Goal: Ask a question

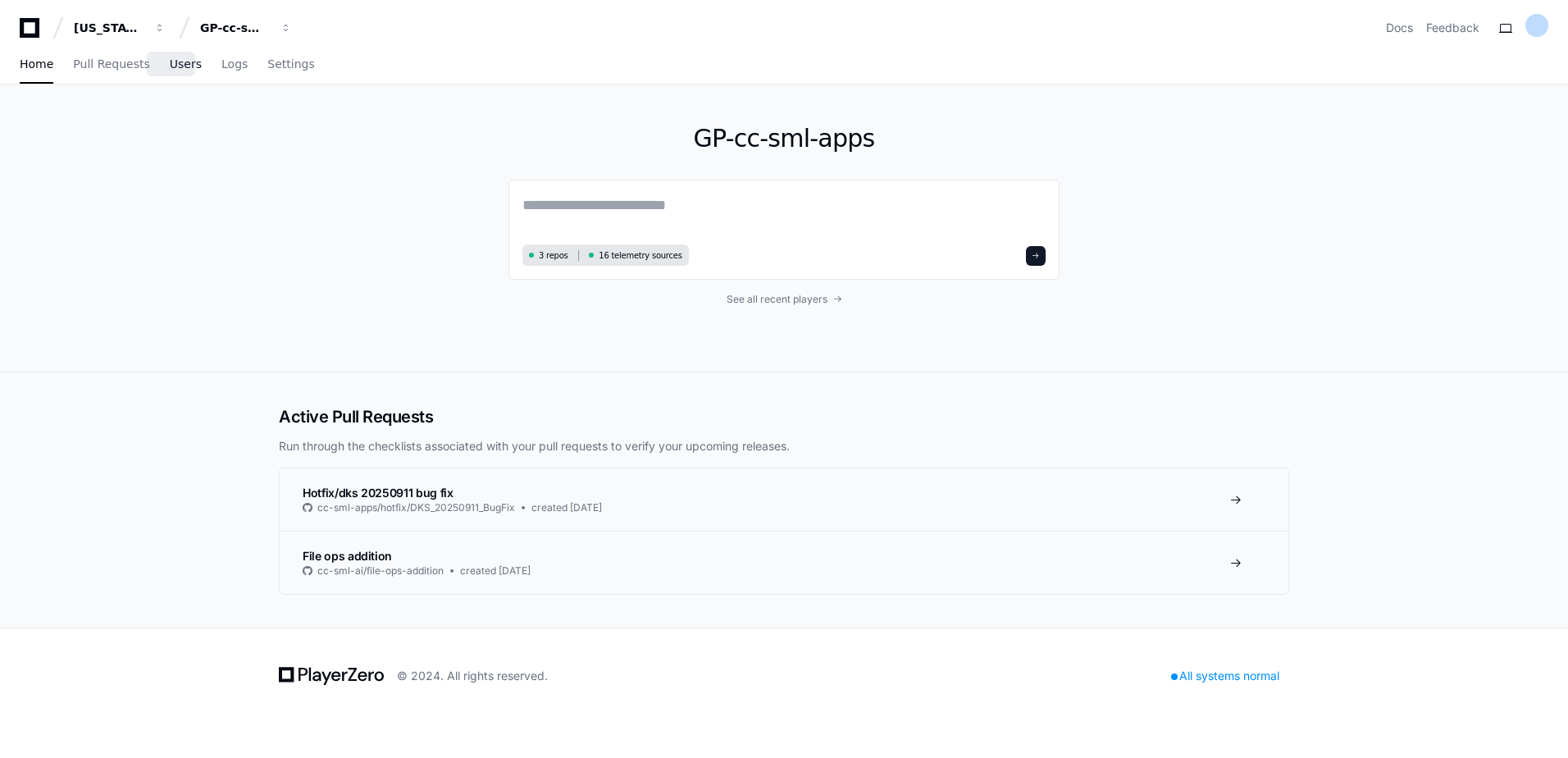
click at [171, 65] on span "Users" at bounding box center [185, 64] width 32 height 10
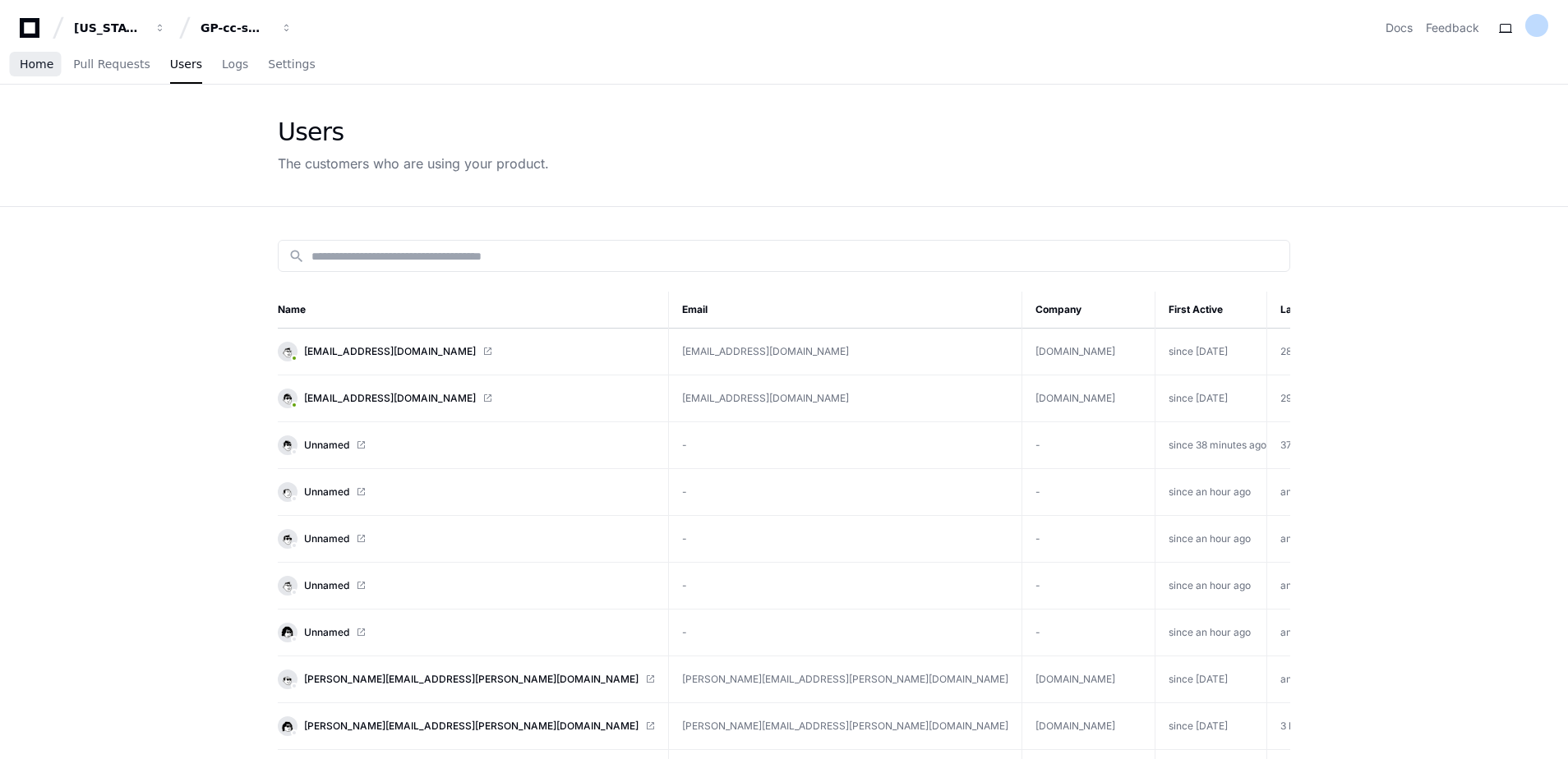
click at [40, 67] on span "Home" at bounding box center [36, 64] width 34 height 10
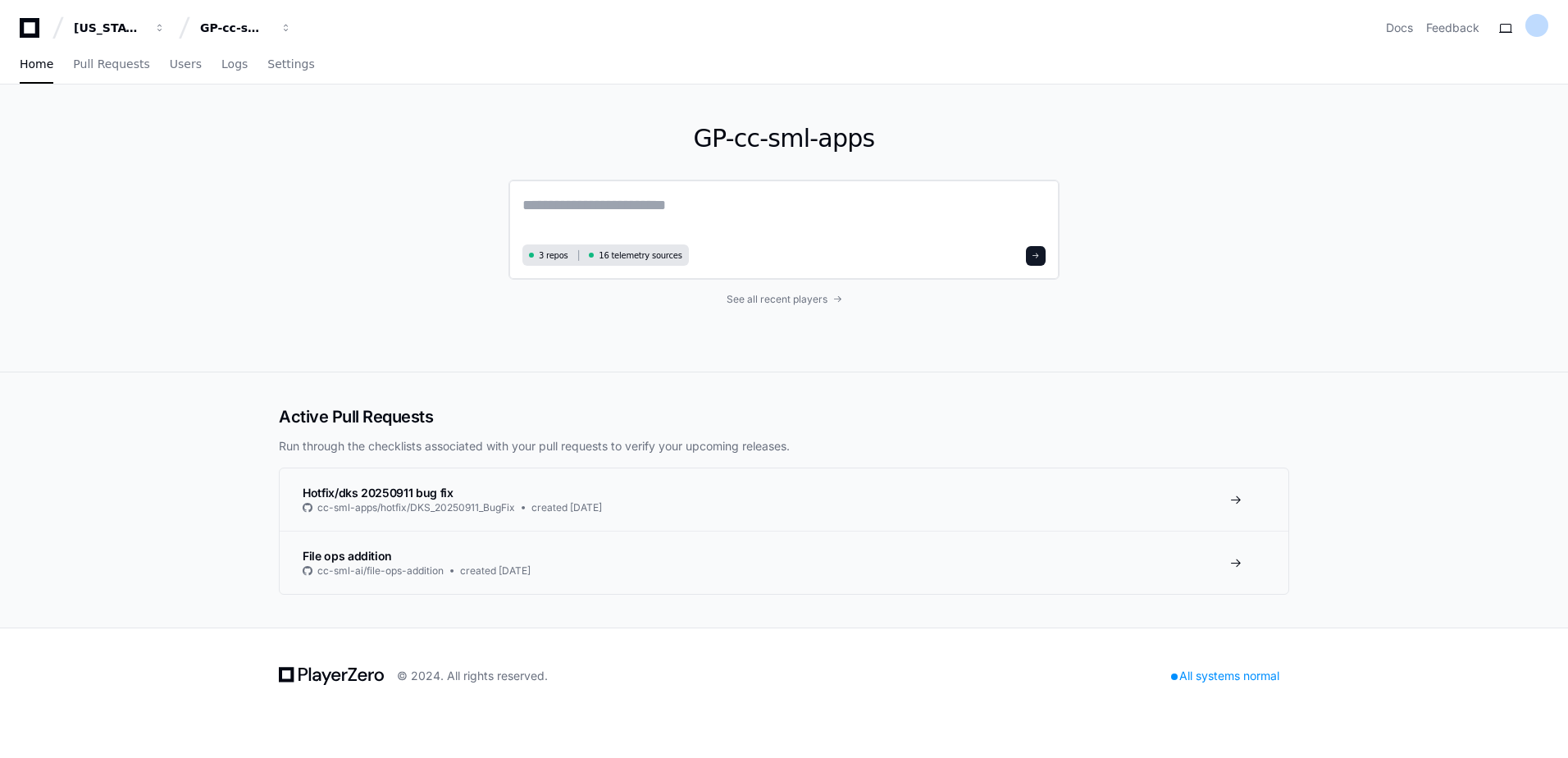
click at [666, 208] on textarea at bounding box center [784, 217] width 523 height 46
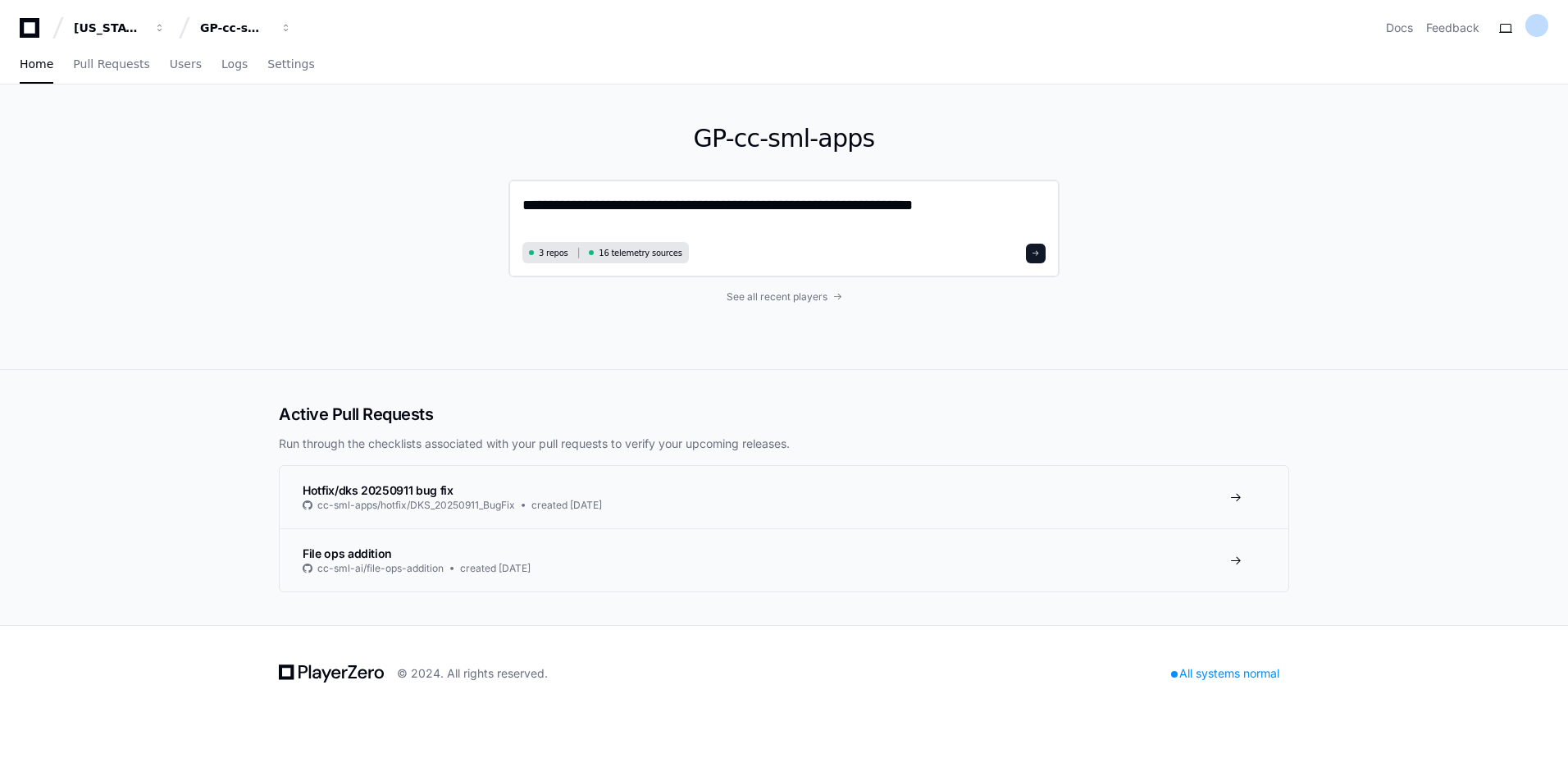
type textarea "**********"
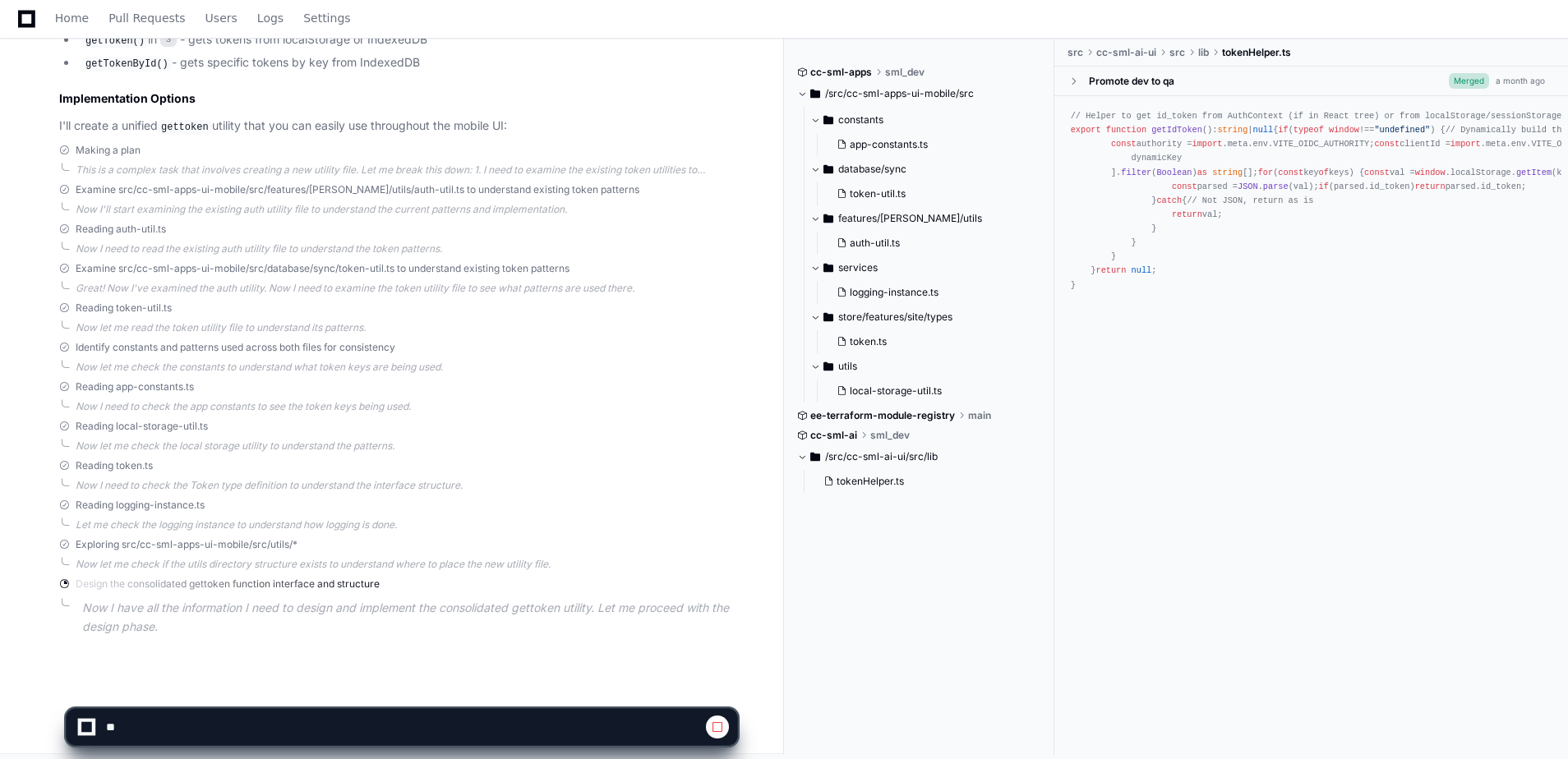
scroll to position [1320, 0]
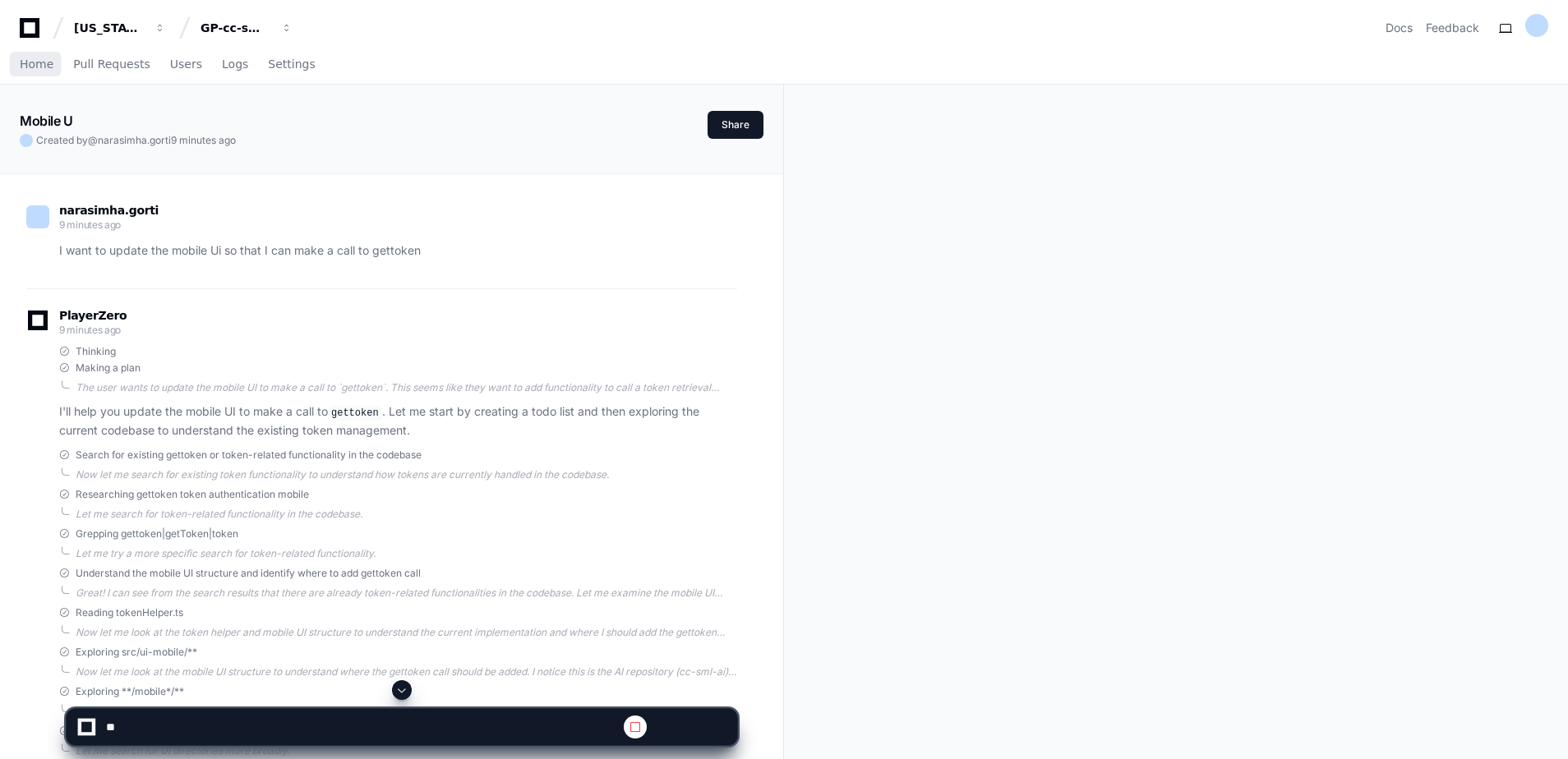
click at [27, 59] on span "Home" at bounding box center [36, 64] width 34 height 10
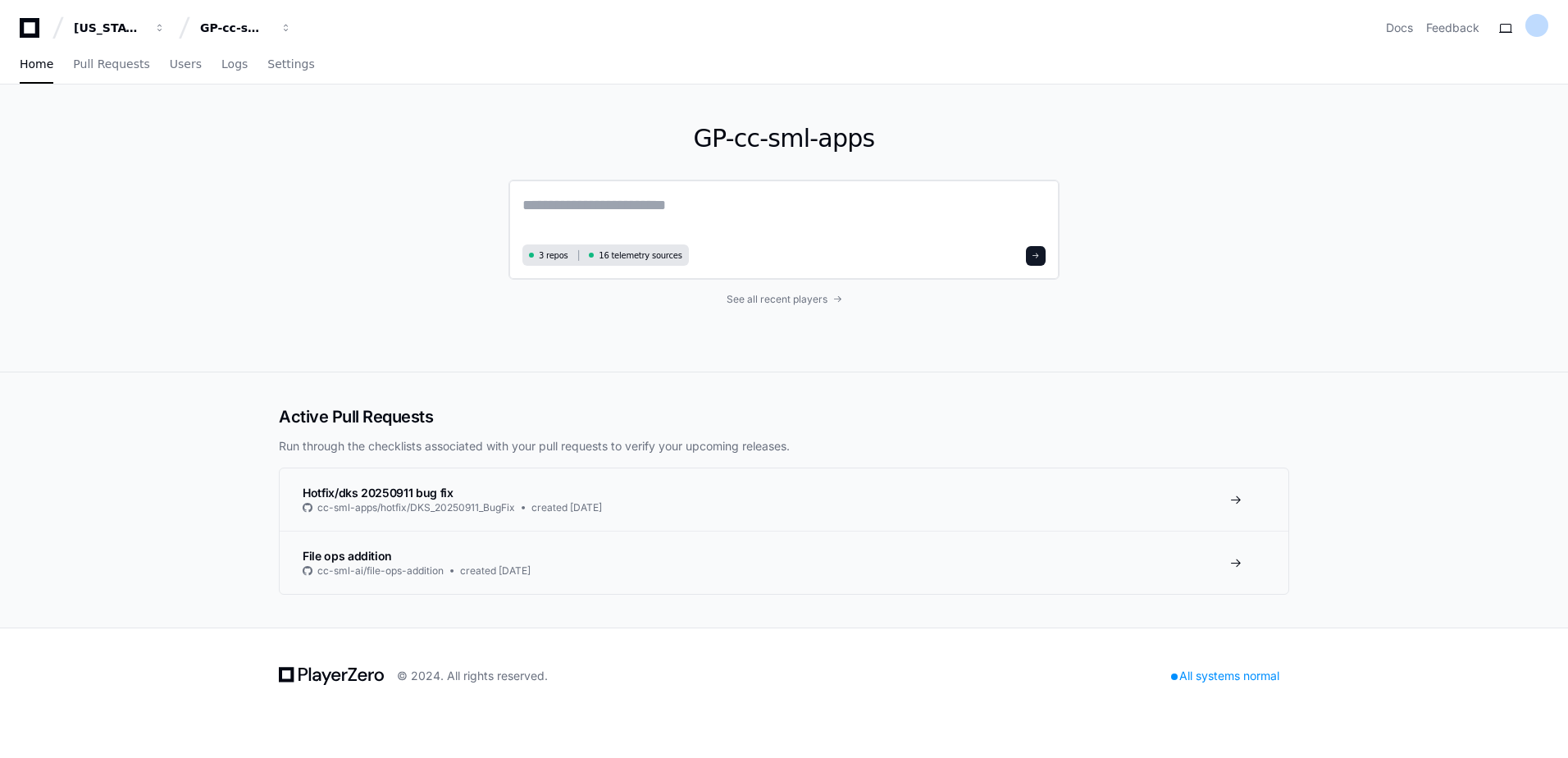
click at [647, 204] on textarea at bounding box center [784, 217] width 523 height 46
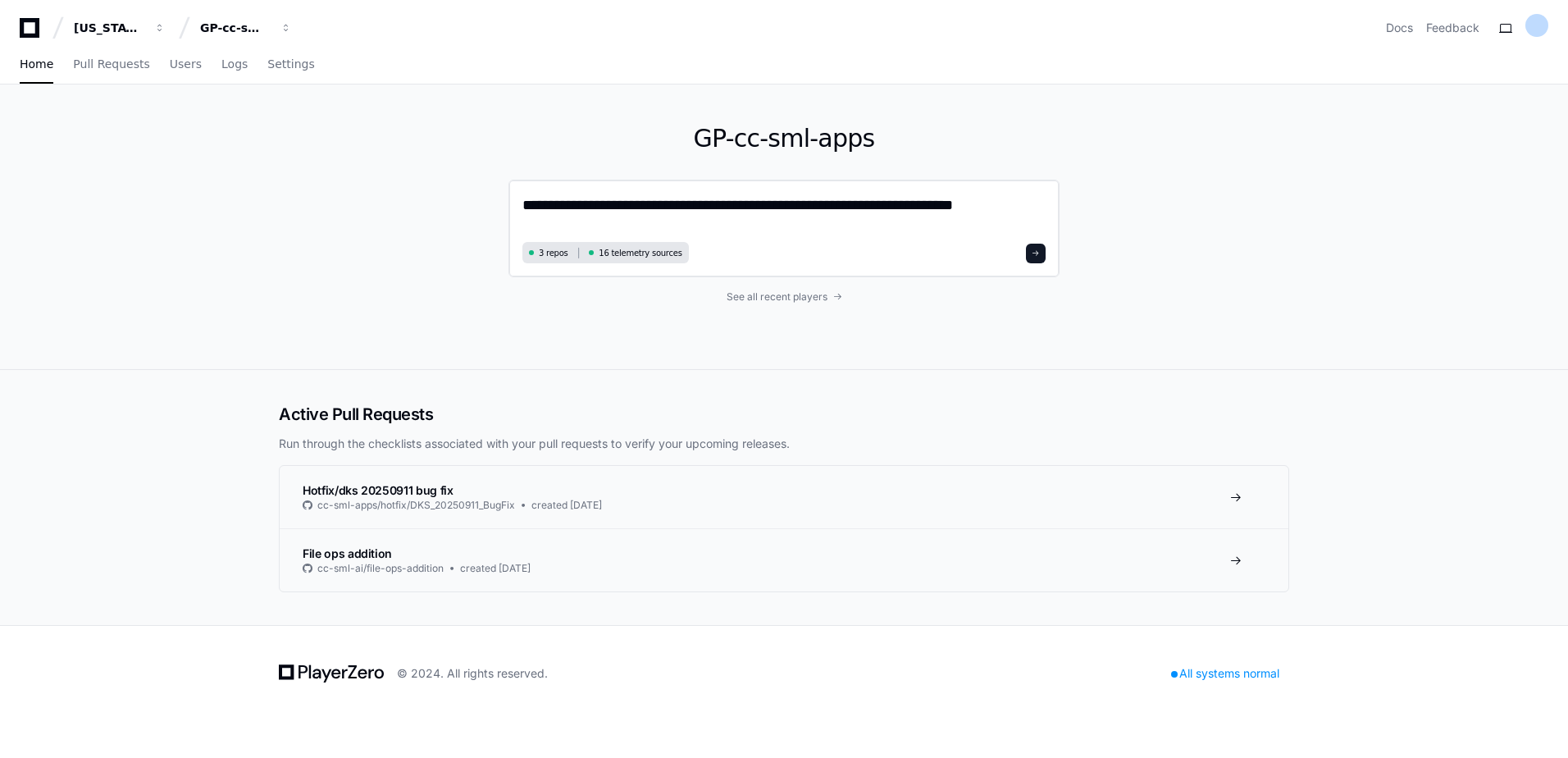
type textarea "**********"
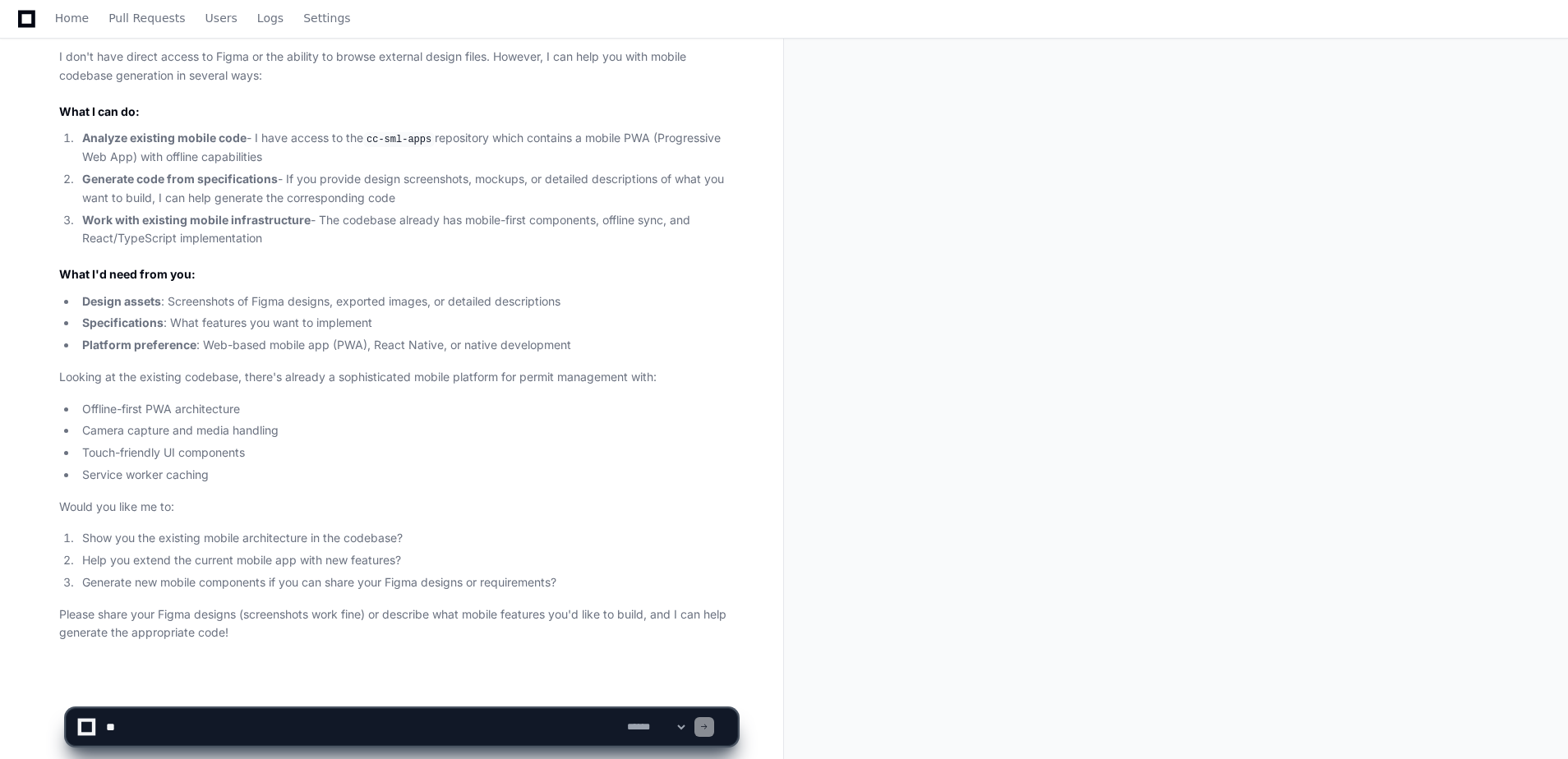
scroll to position [352, 0]
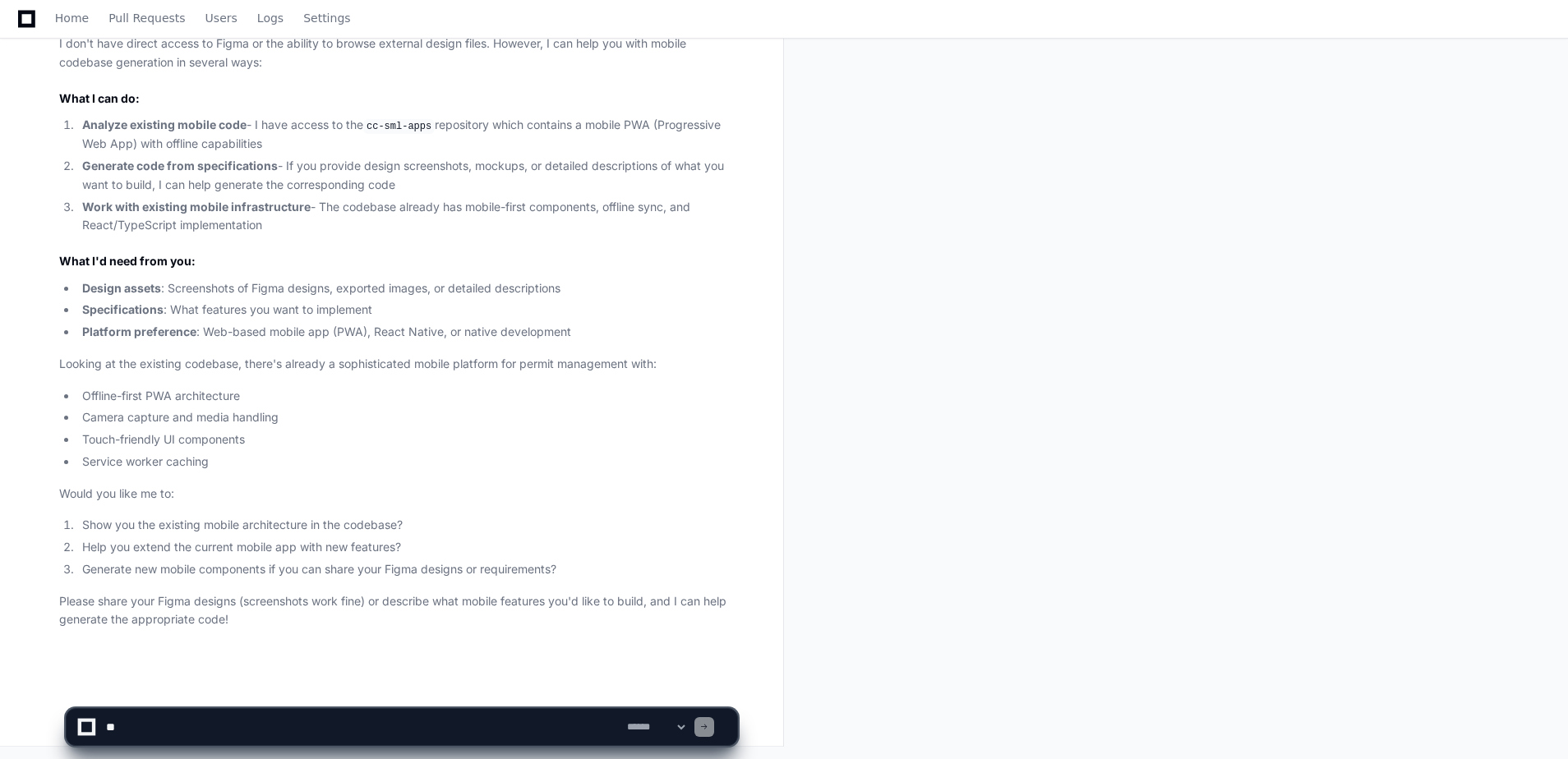
click at [228, 712] on textarea at bounding box center [363, 727] width 521 height 36
type textarea "**********"
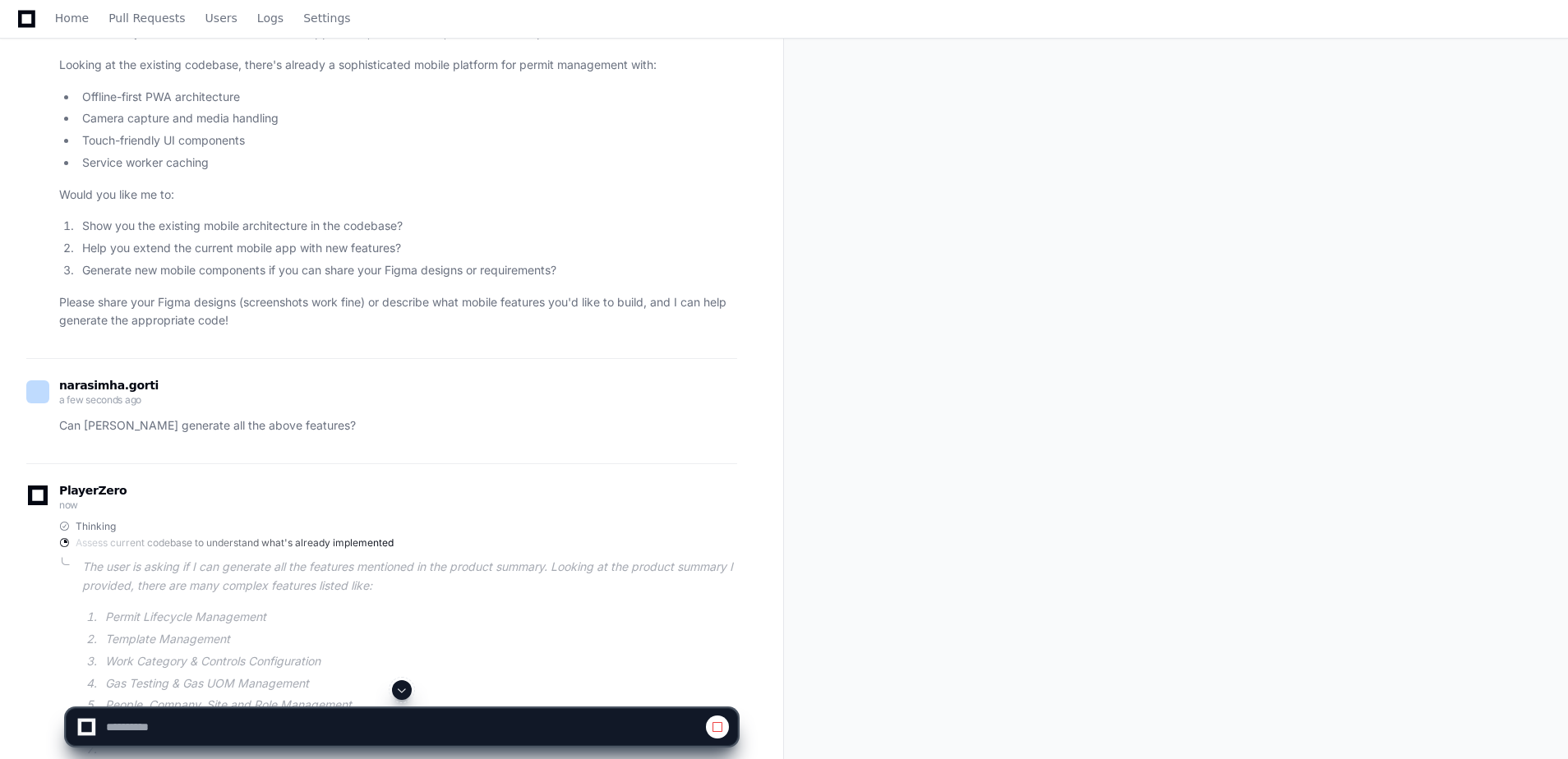
scroll to position [717, 0]
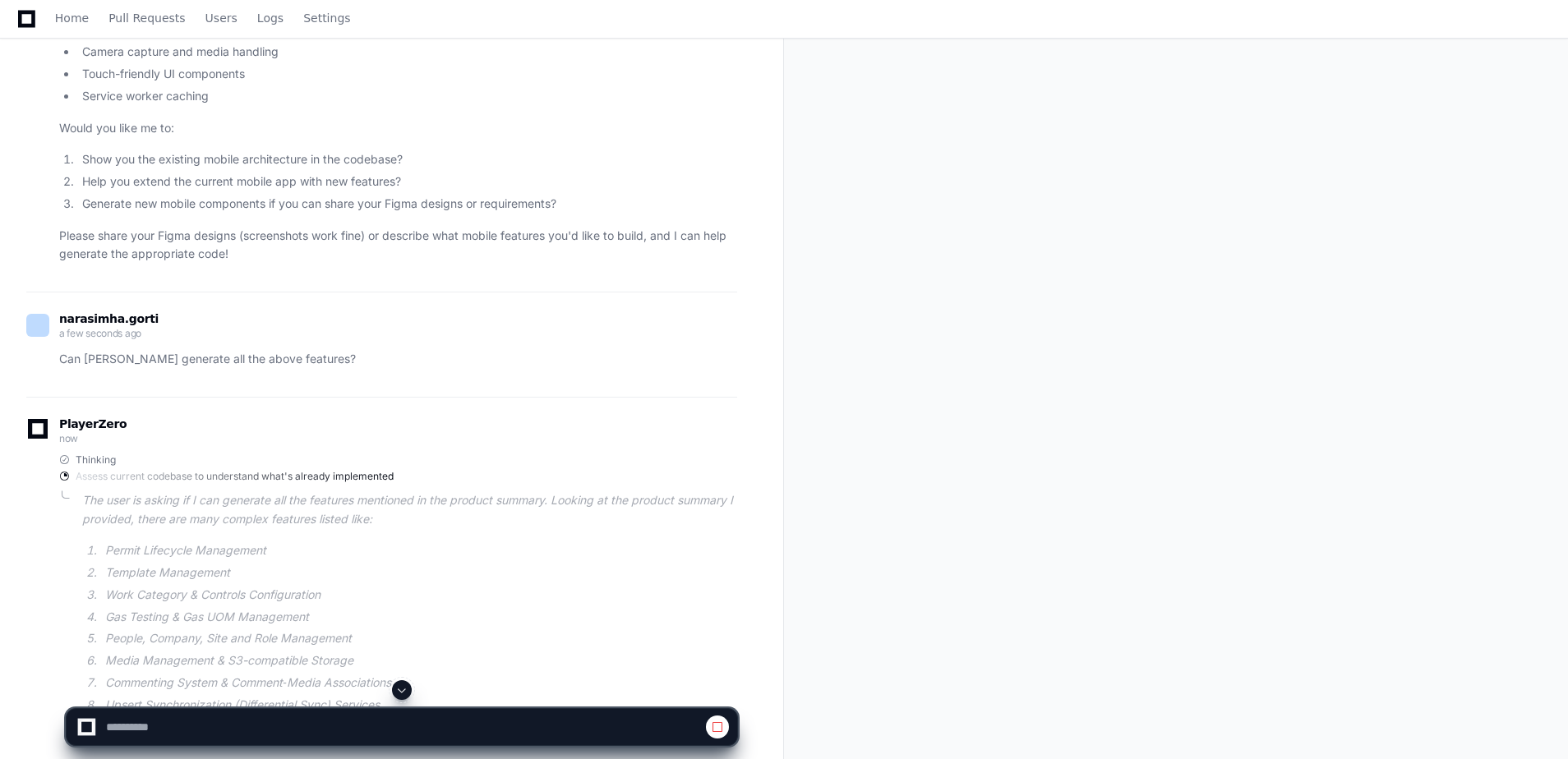
click at [48, 567] on div "Thinking Assess current codebase to understand what's already implemented The u…" at bounding box center [381, 595] width 711 height 283
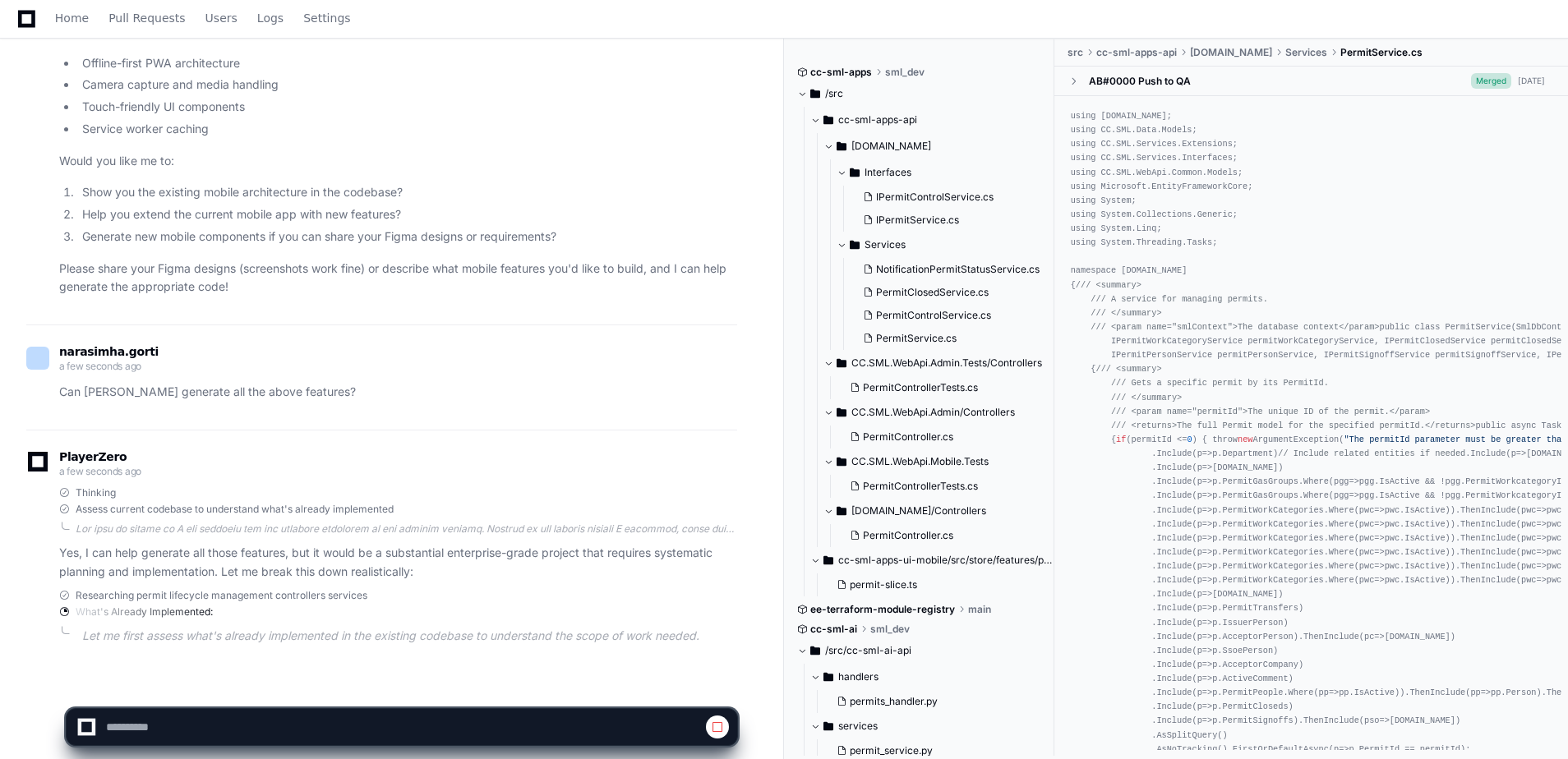
scroll to position [701, 0]
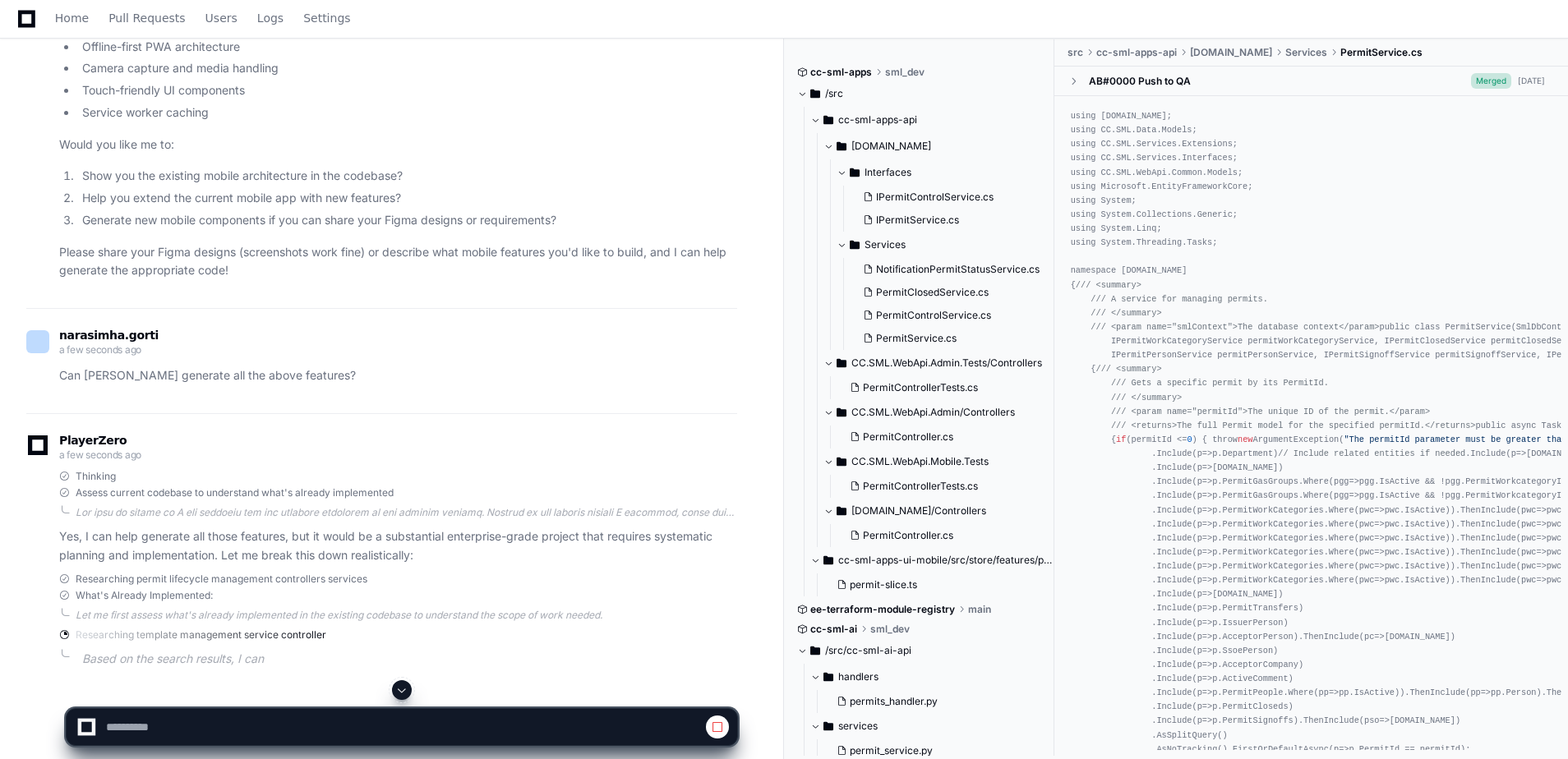
click at [164, 517] on div at bounding box center [406, 513] width 662 height 13
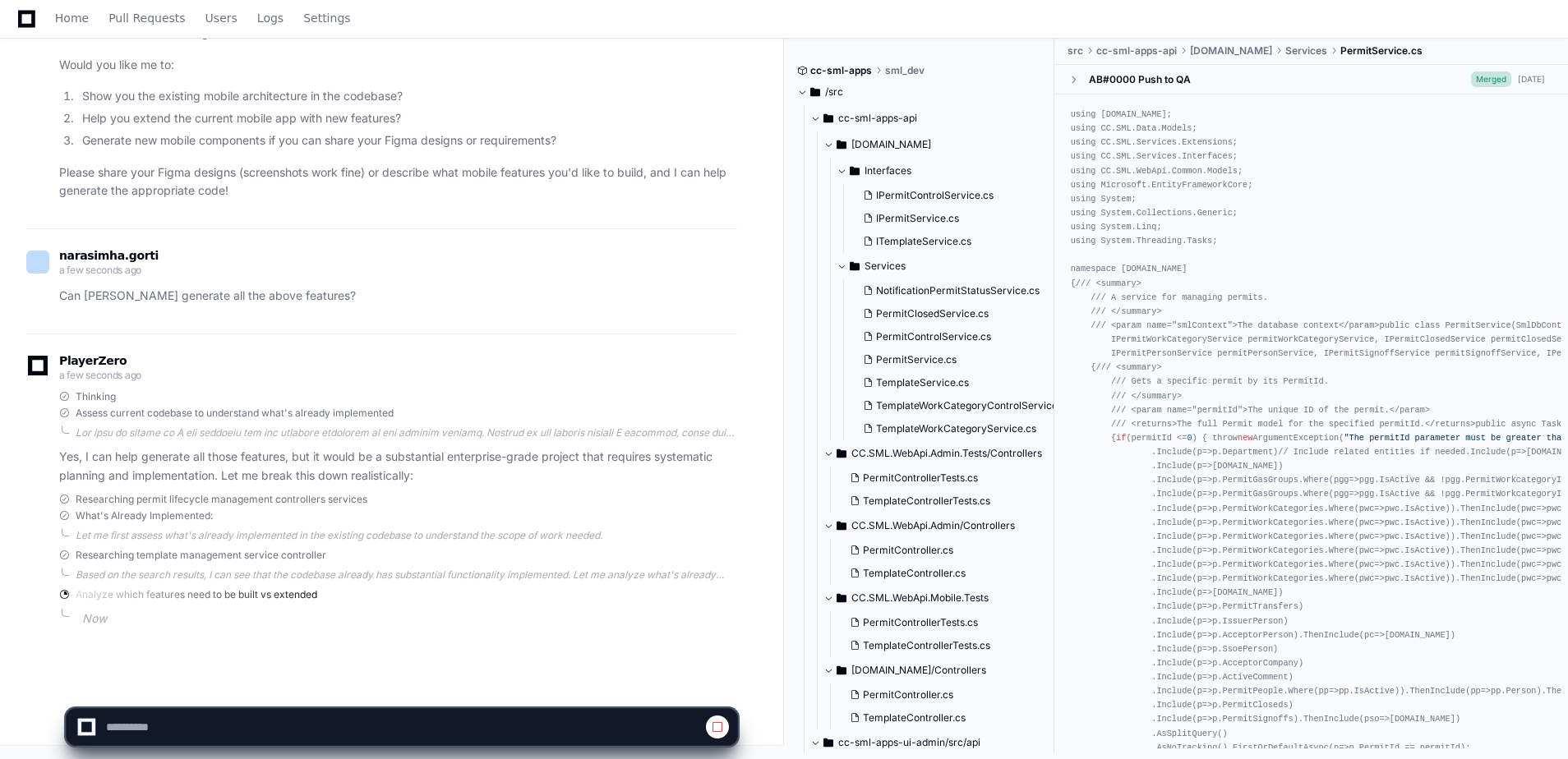
scroll to position [780, 0]
click at [157, 435] on div at bounding box center [406, 434] width 662 height 13
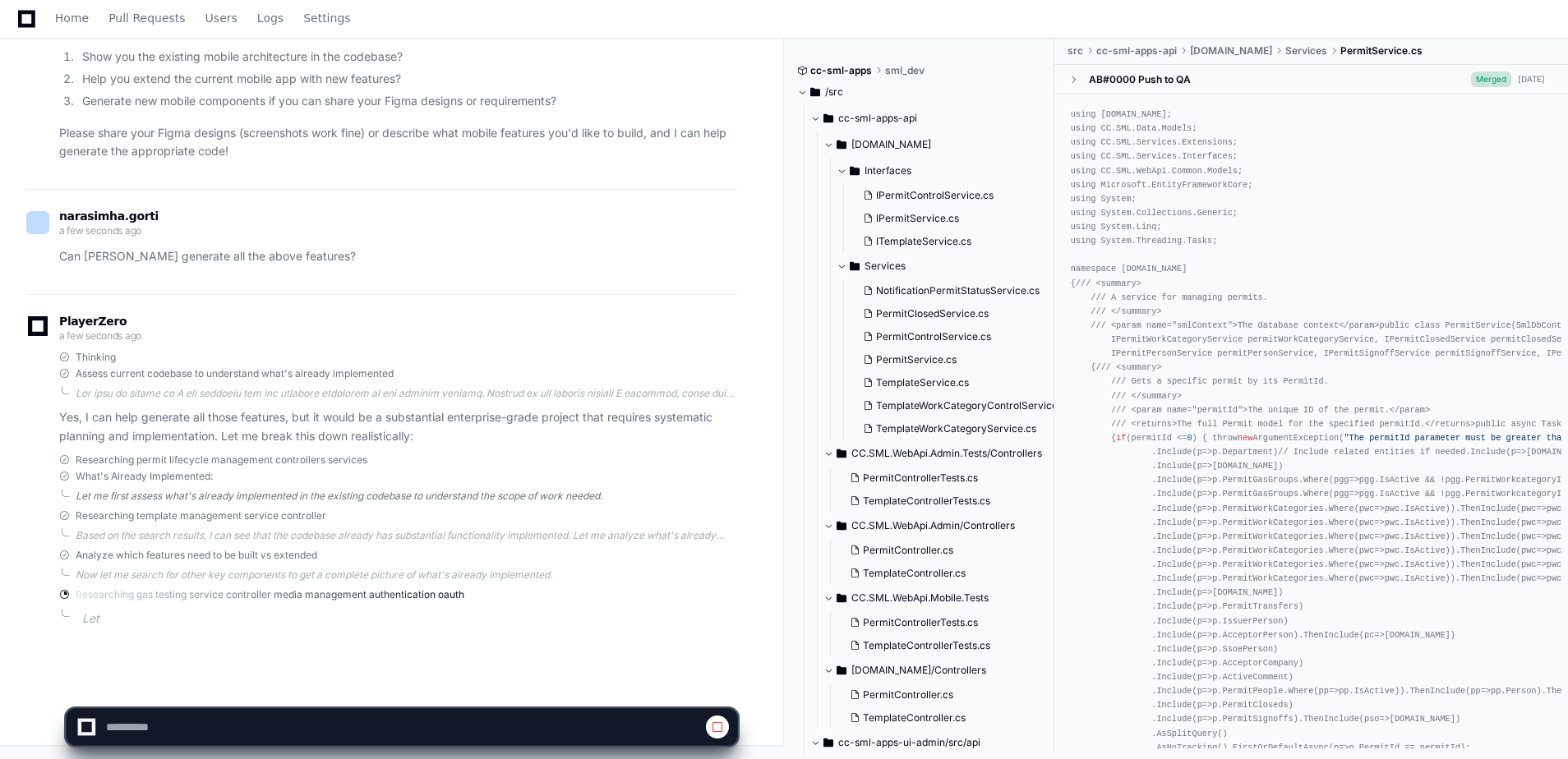
scroll to position [819, 0]
click at [166, 397] on div at bounding box center [406, 394] width 662 height 13
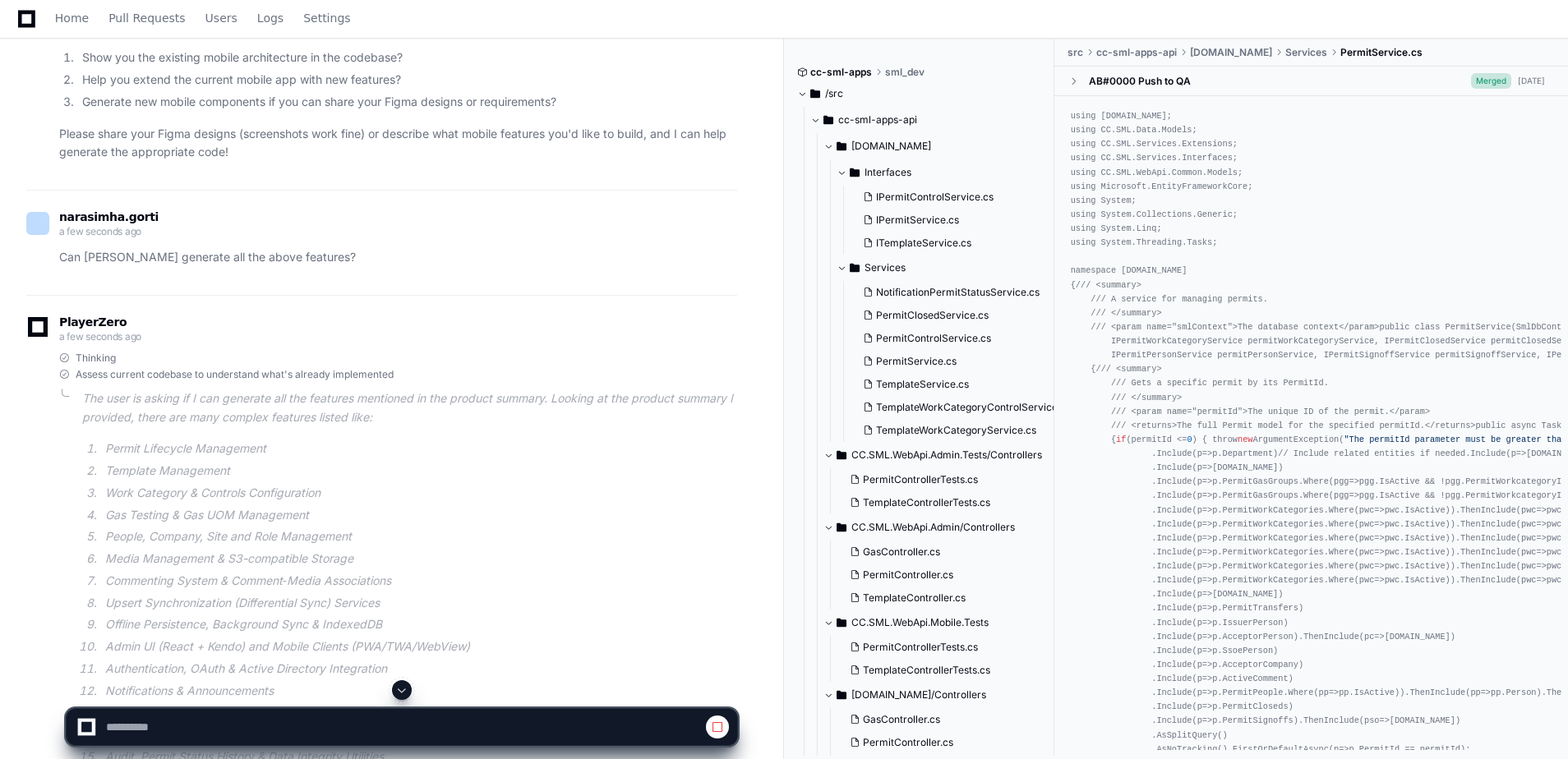
scroll to position [1111, 0]
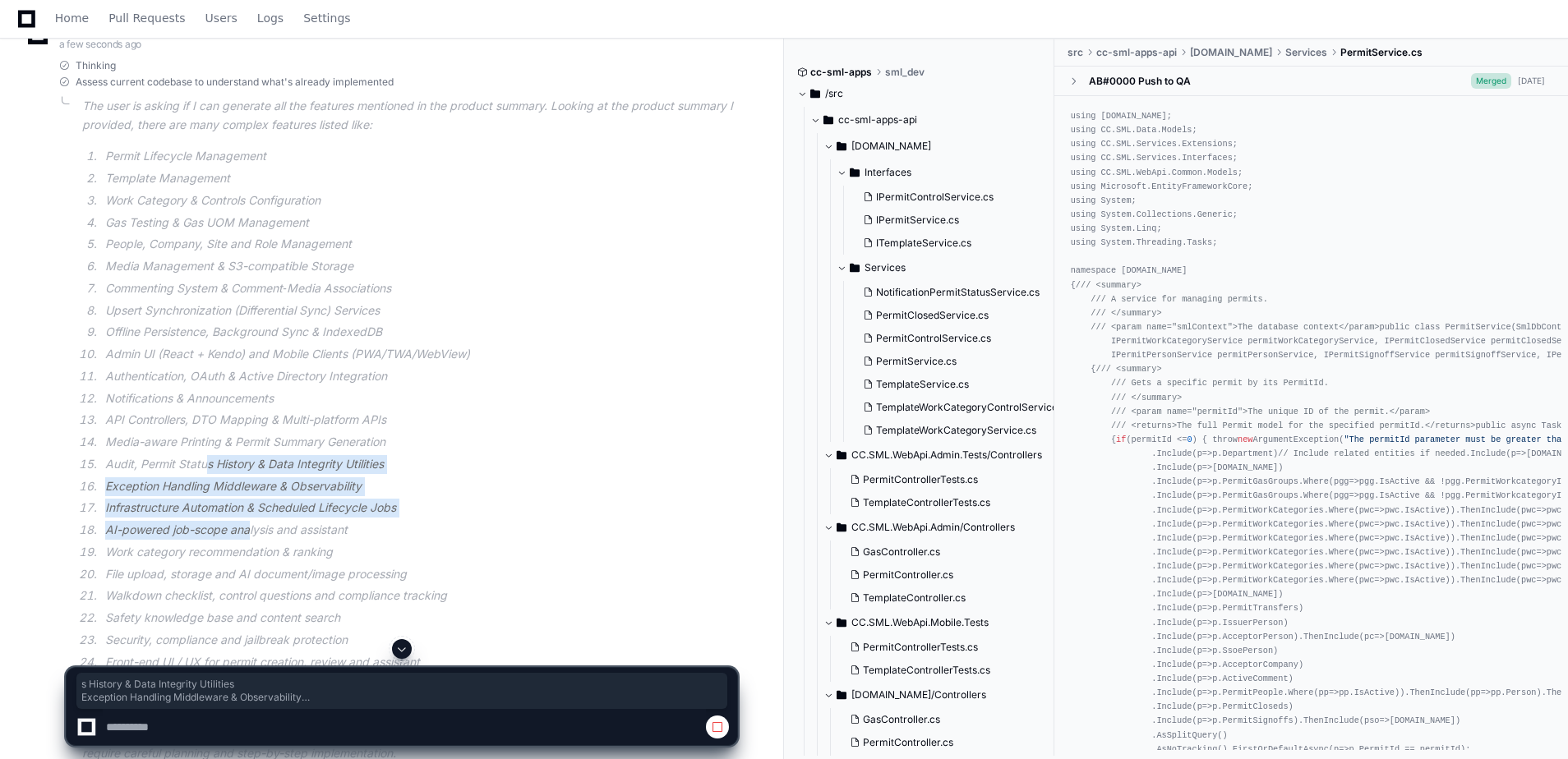
drag, startPoint x: 208, startPoint y: 467, endPoint x: 250, endPoint y: 535, distance: 79.9
click at [250, 535] on ol "Permit Lifecycle Management Template Management Work Category & Controls Config…" at bounding box center [409, 420] width 655 height 546
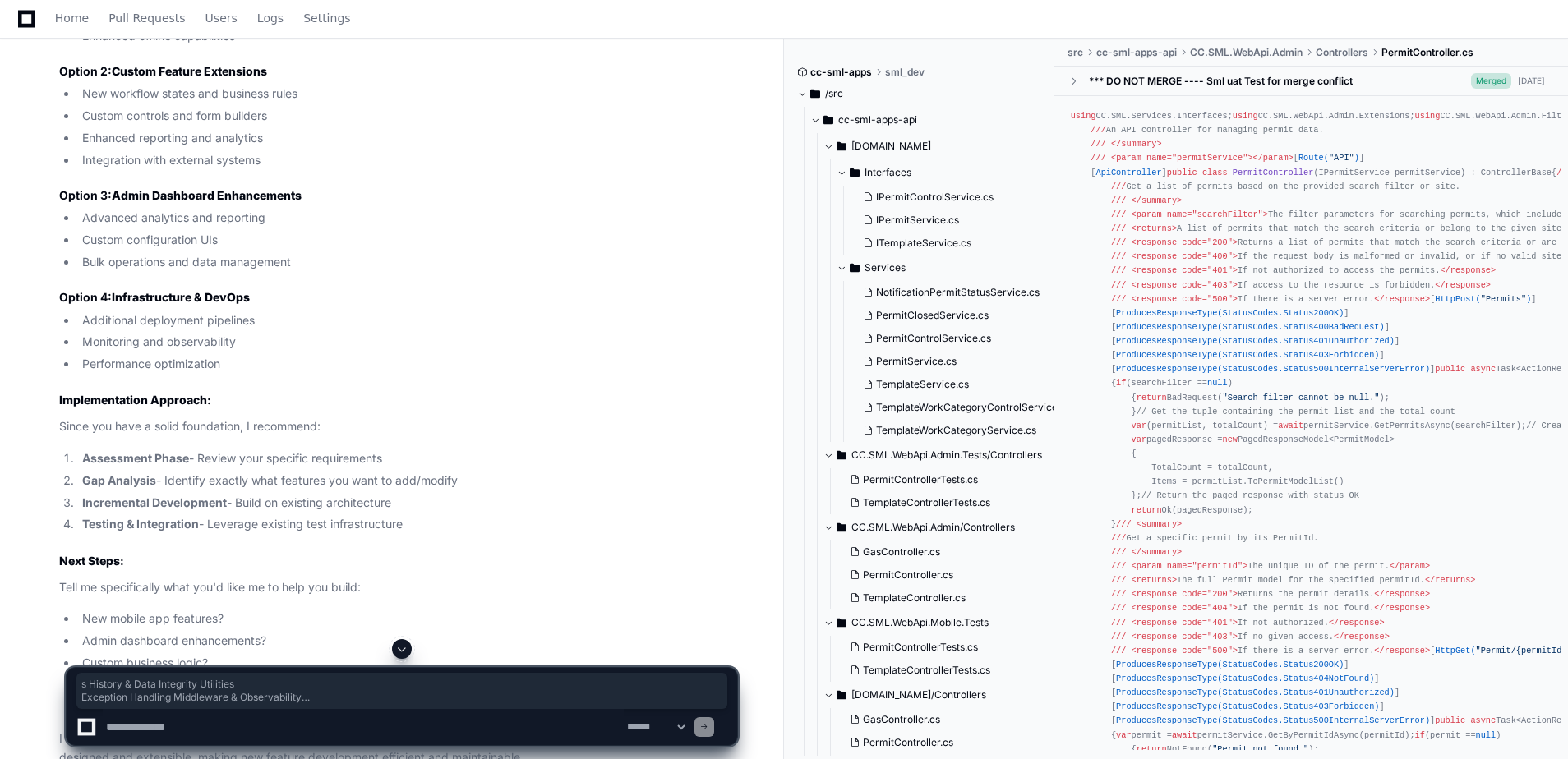
scroll to position [2583, 0]
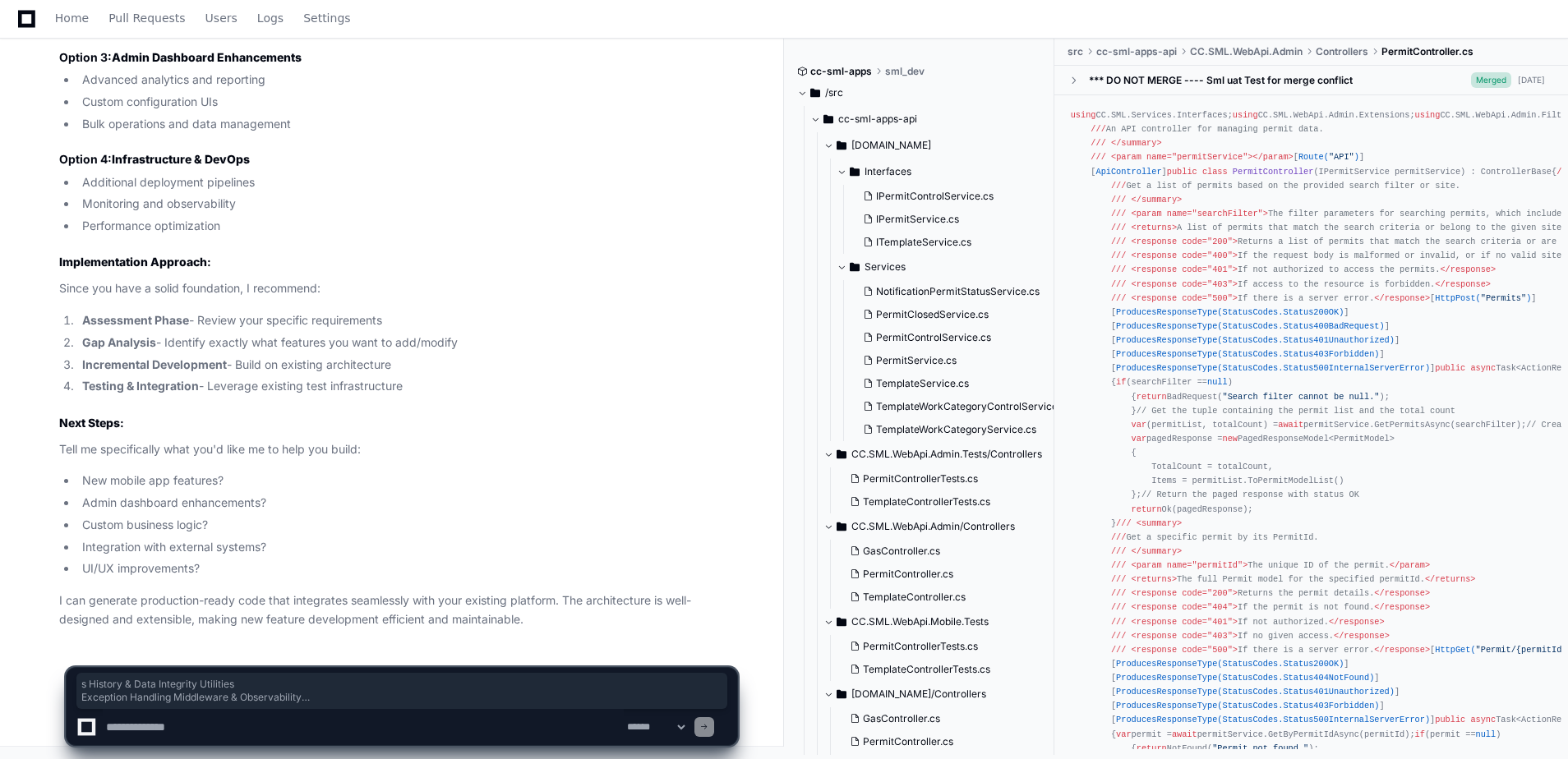
click at [249, 715] on textarea at bounding box center [363, 727] width 521 height 36
type textarea "**********"
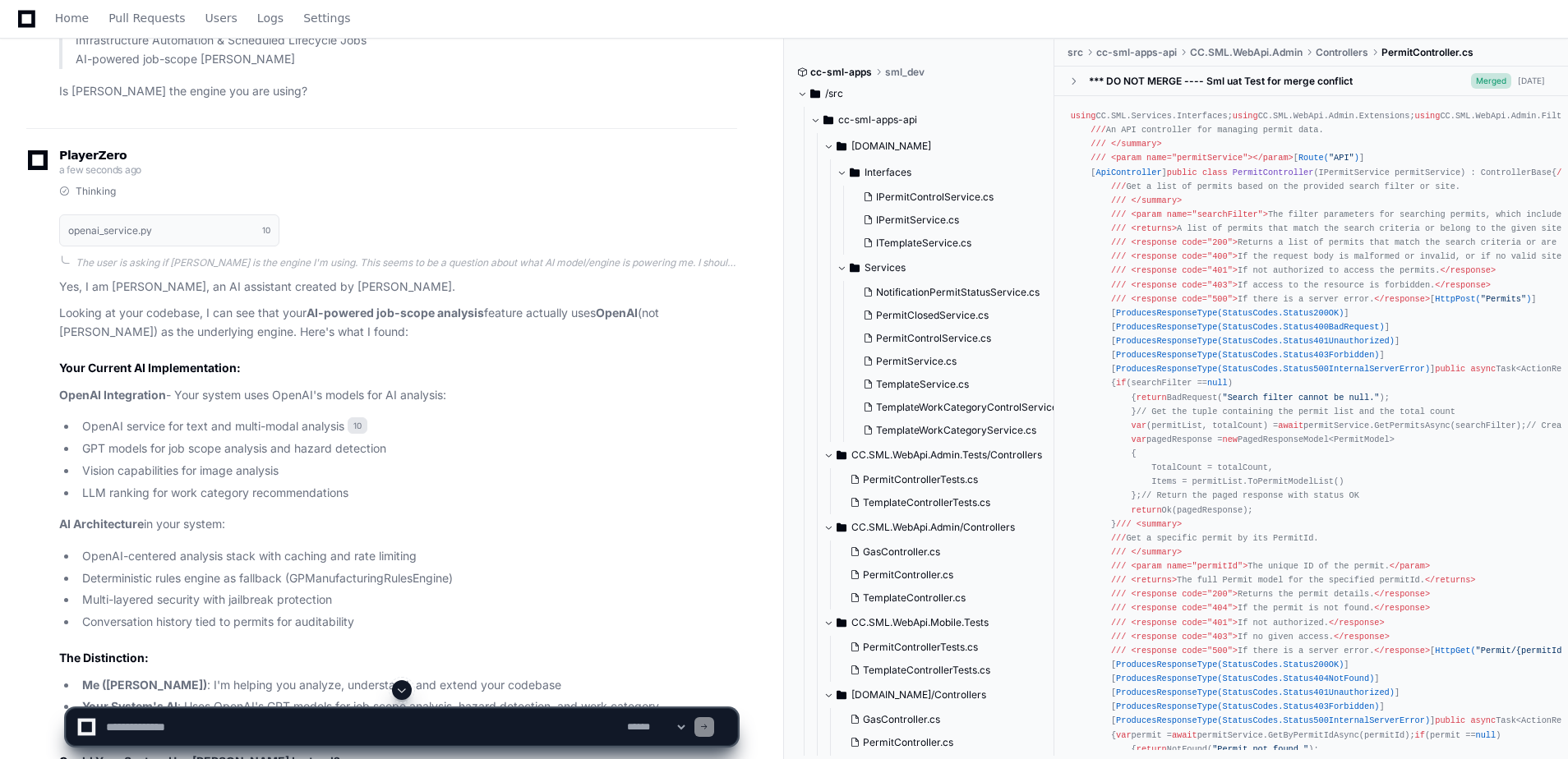
scroll to position [3280, 0]
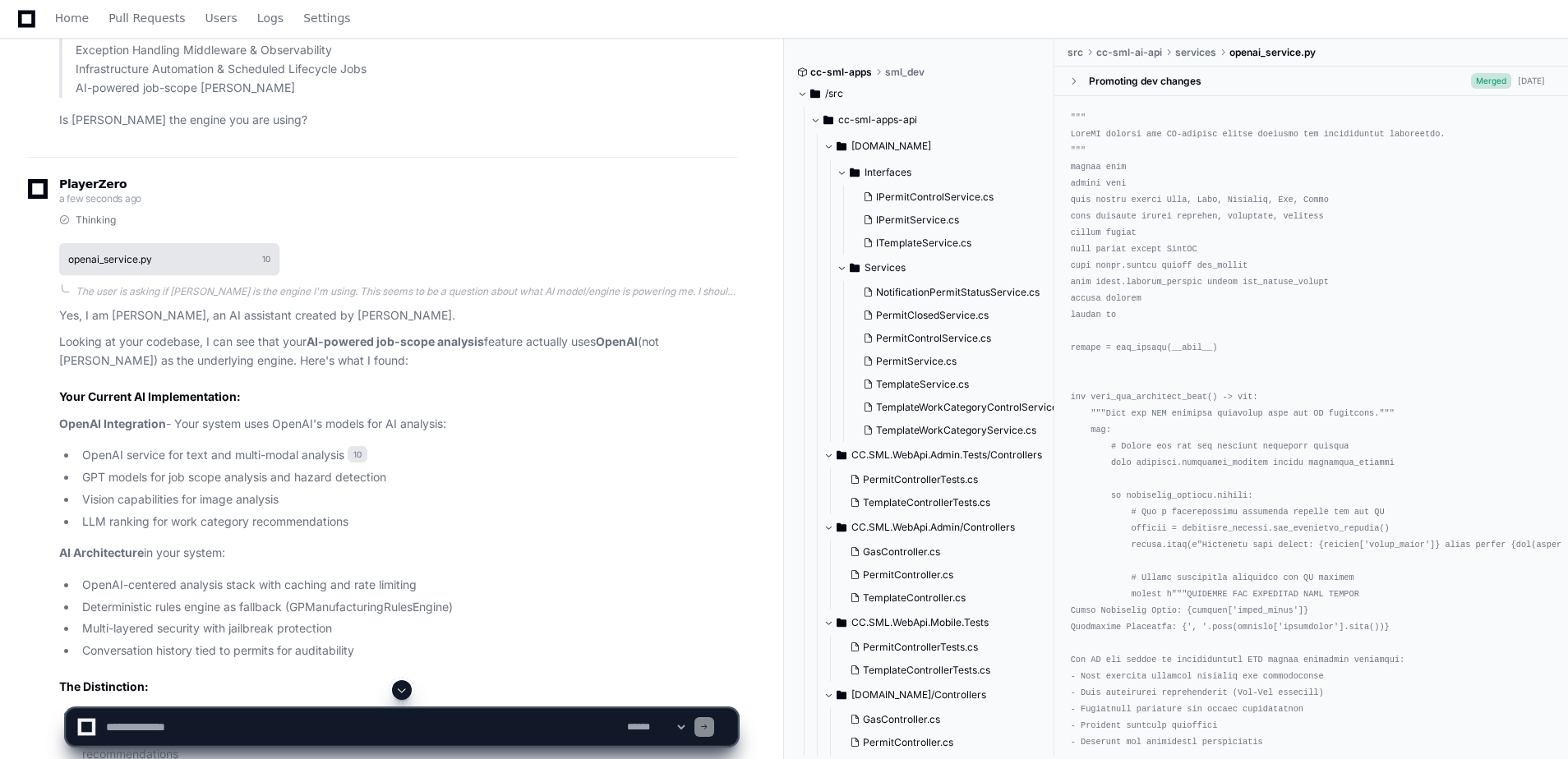
click at [180, 265] on button "openai_service.py 10" at bounding box center [169, 259] width 220 height 31
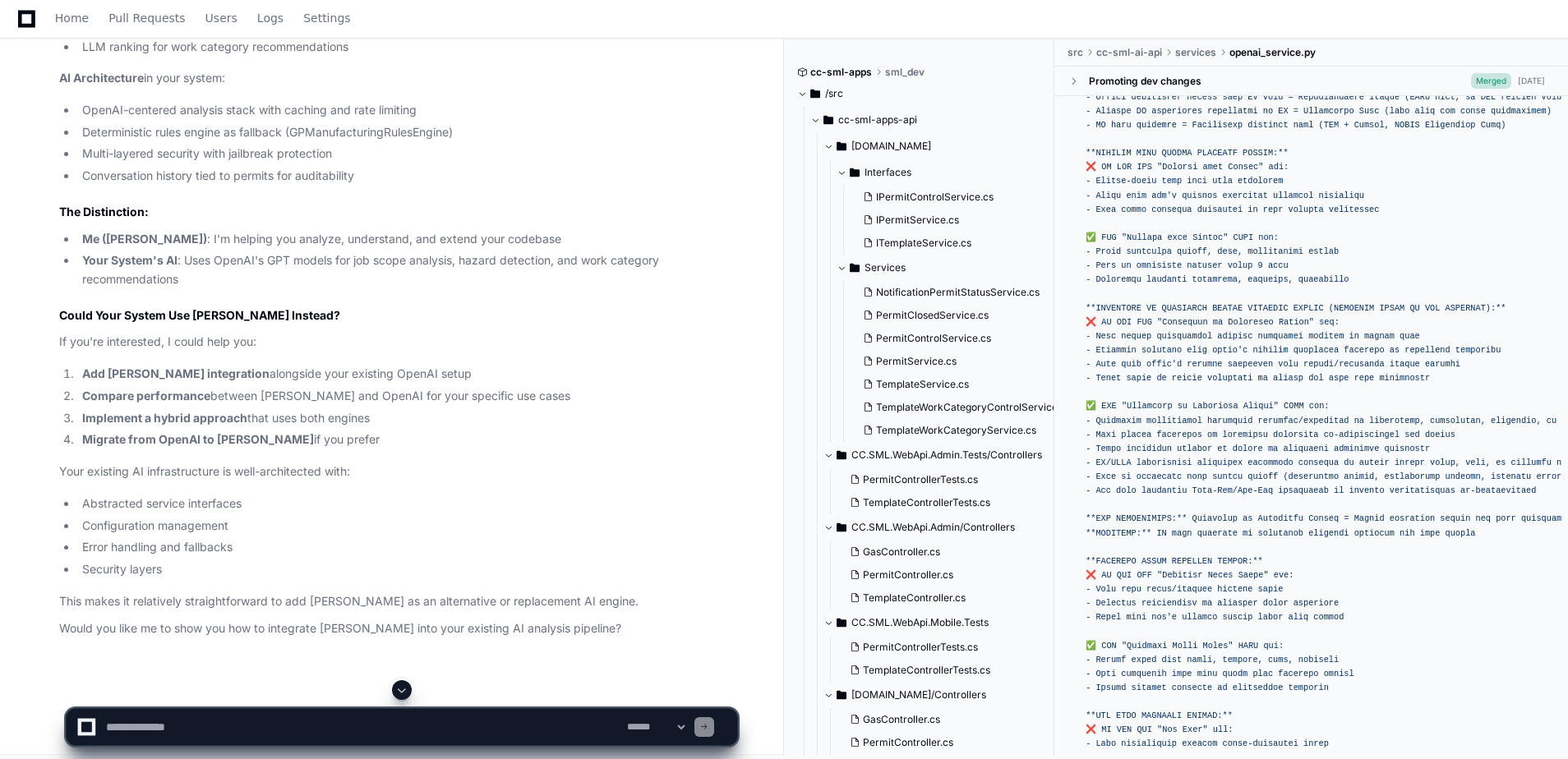
scroll to position [3764, 0]
